Goal: Task Accomplishment & Management: Manage account settings

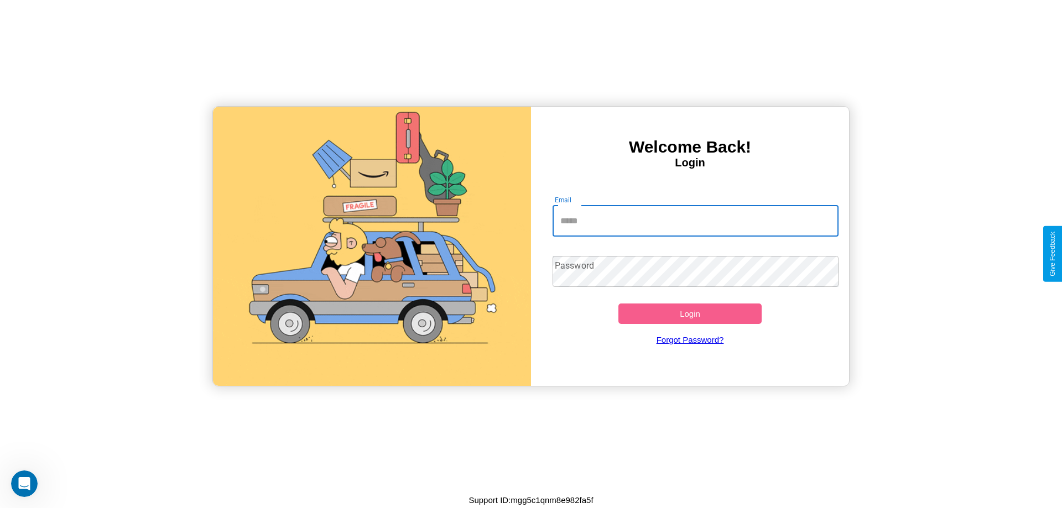
click at [695, 221] on input "Email" at bounding box center [696, 221] width 287 height 31
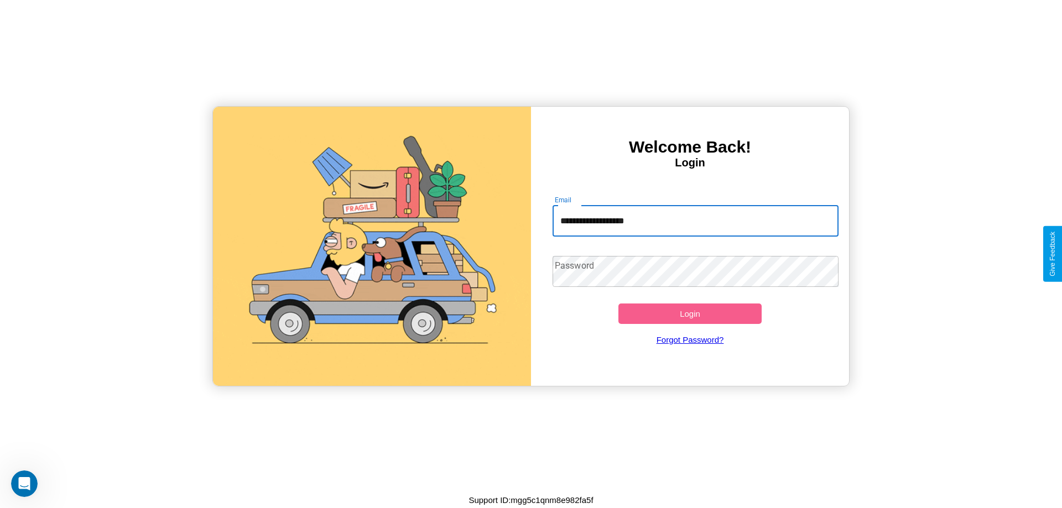
type input "**********"
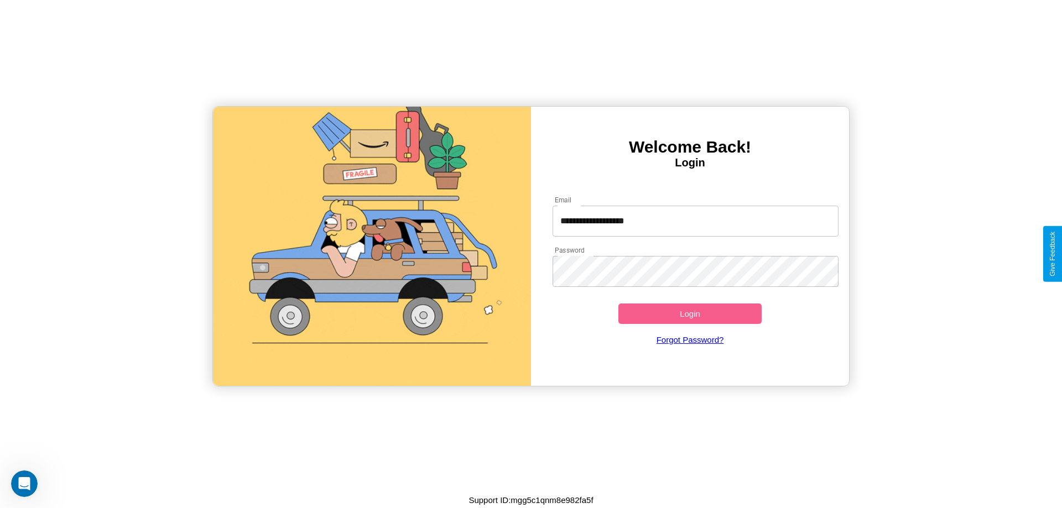
click at [690, 314] on button "Login" at bounding box center [690, 314] width 143 height 20
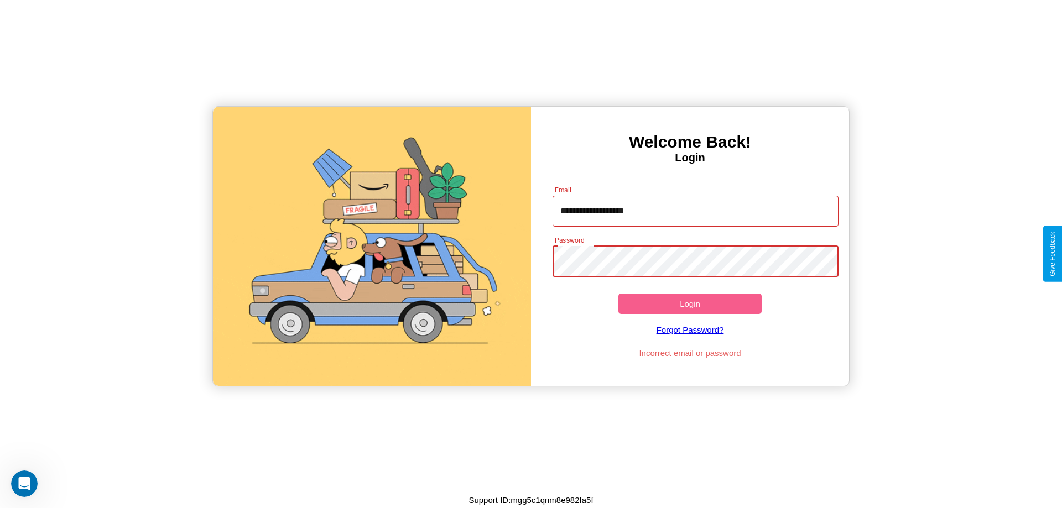
click at [690, 304] on button "Login" at bounding box center [690, 304] width 143 height 20
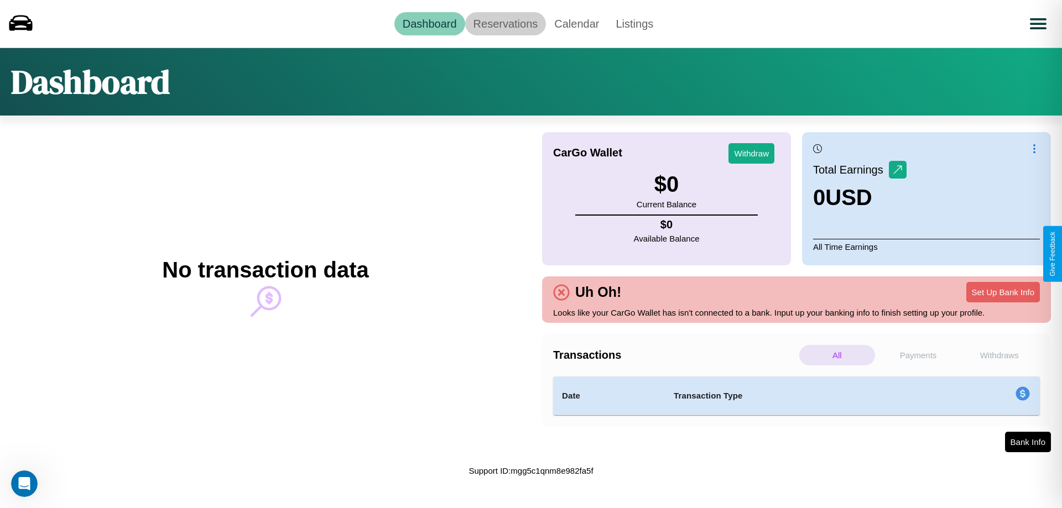
click at [505, 23] on link "Reservations" at bounding box center [505, 23] width 81 height 23
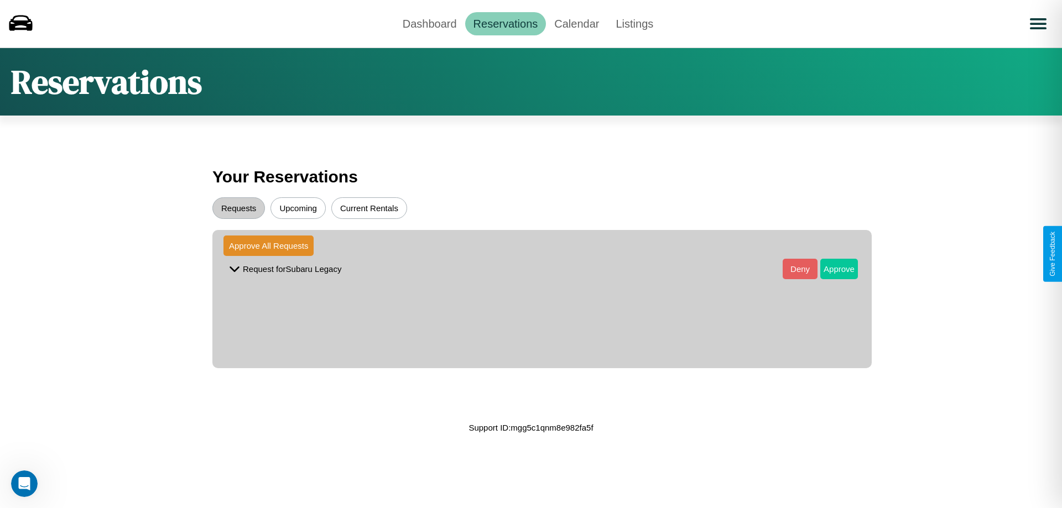
click at [831, 269] on button "Approve" at bounding box center [839, 269] width 38 height 20
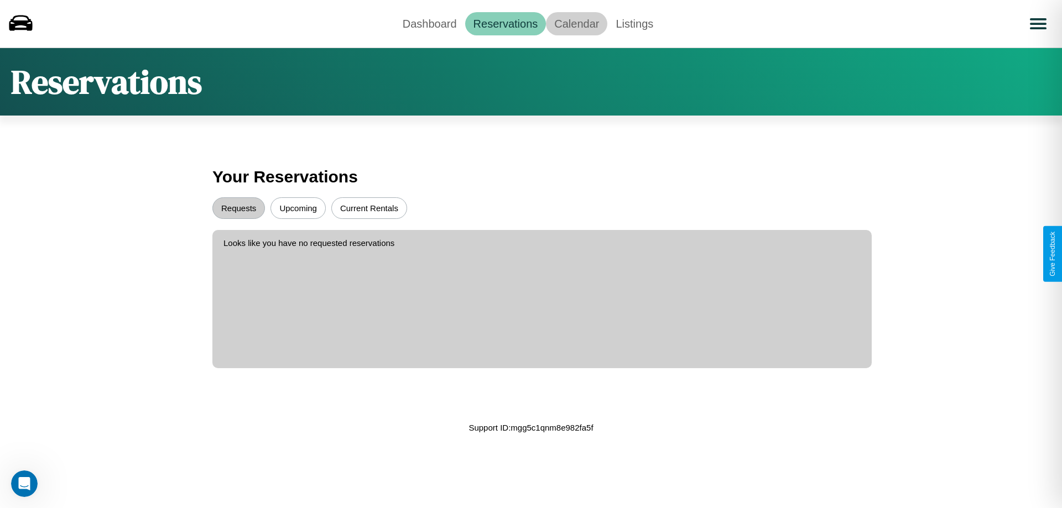
click at [576, 23] on link "Calendar" at bounding box center [576, 23] width 61 height 23
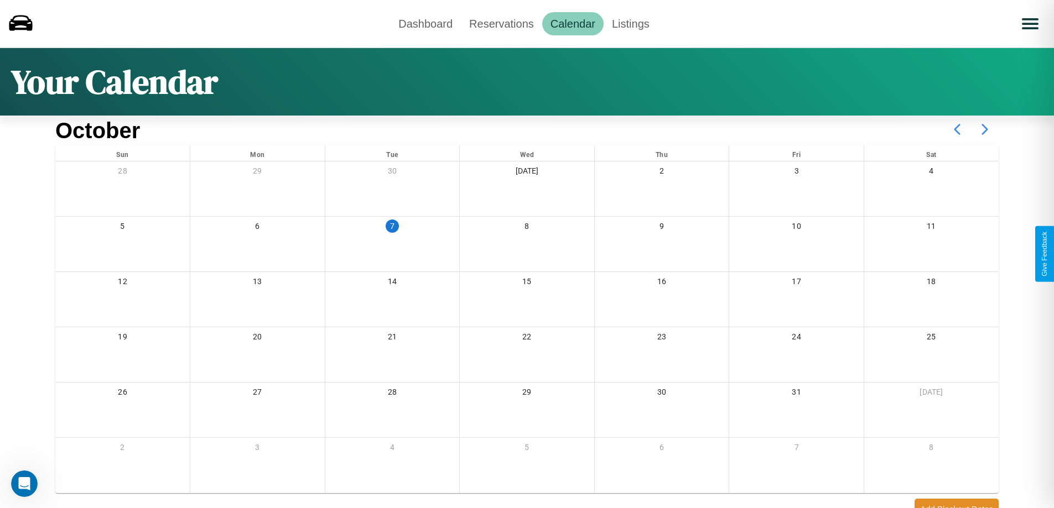
click at [985, 129] on icon at bounding box center [985, 130] width 28 height 28
click at [425, 23] on link "Dashboard" at bounding box center [425, 23] width 71 height 23
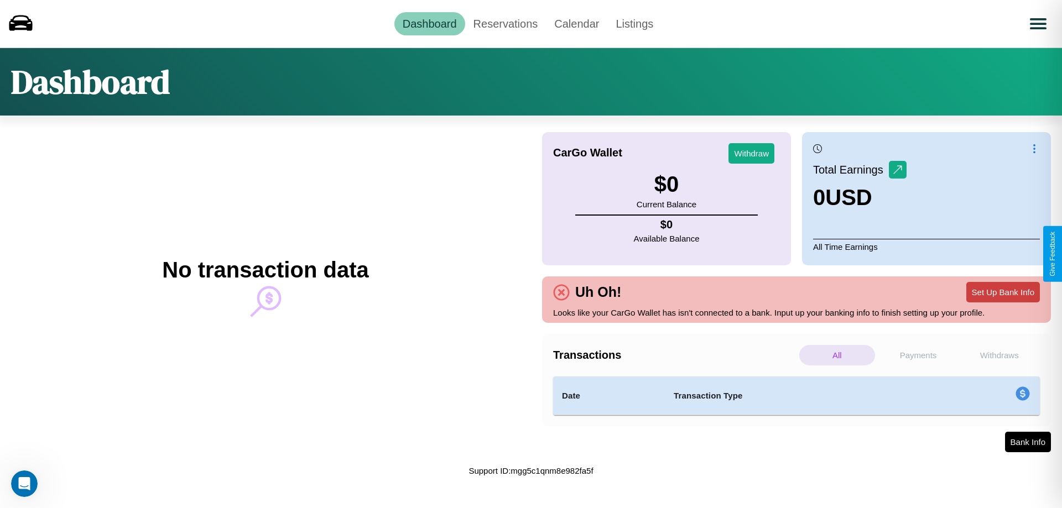
click at [1003, 292] on button "Set Up Bank Info" at bounding box center [1004, 292] width 74 height 20
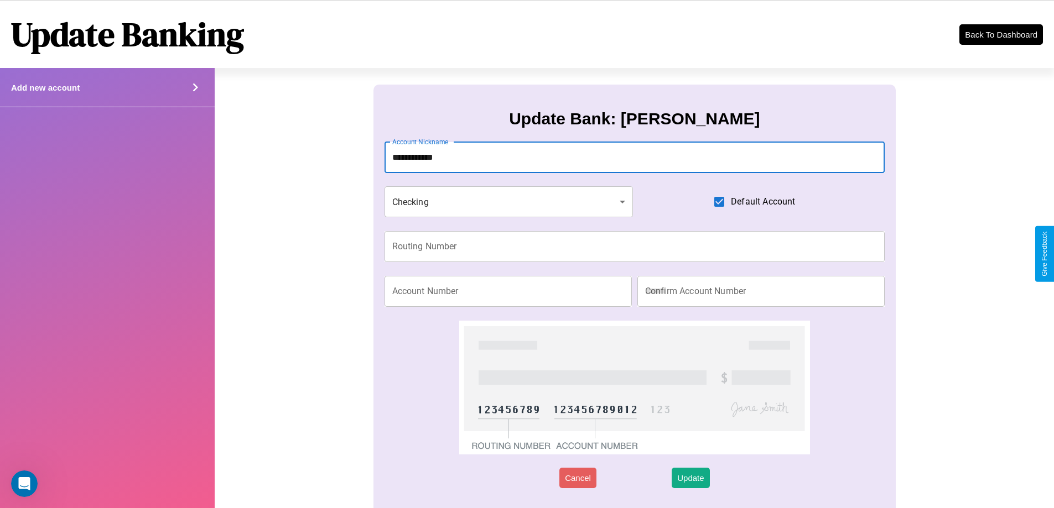
type input "**********"
